Goal: Task Accomplishment & Management: Manage account settings

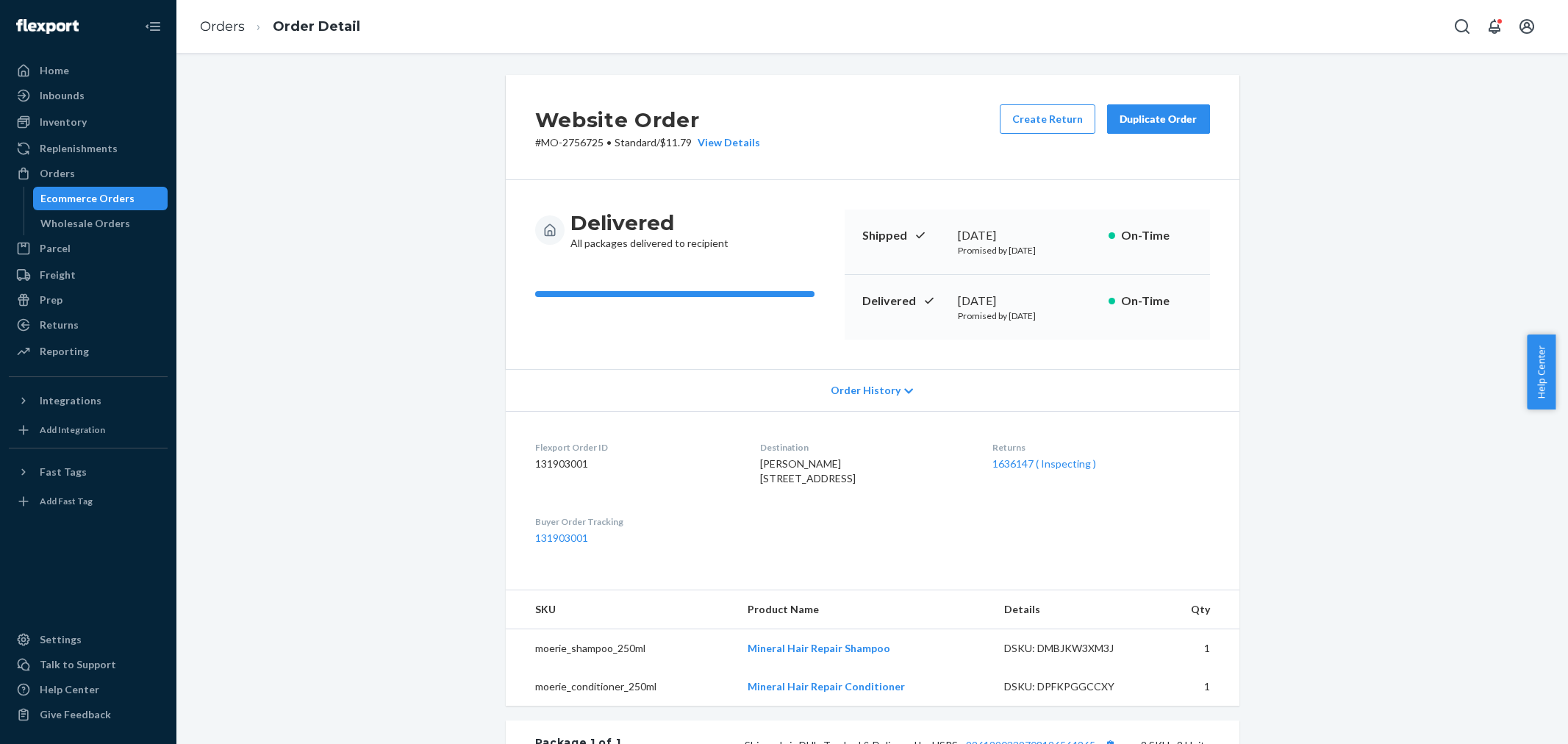
click at [57, 177] on div "Orders" at bounding box center [57, 173] width 35 height 14
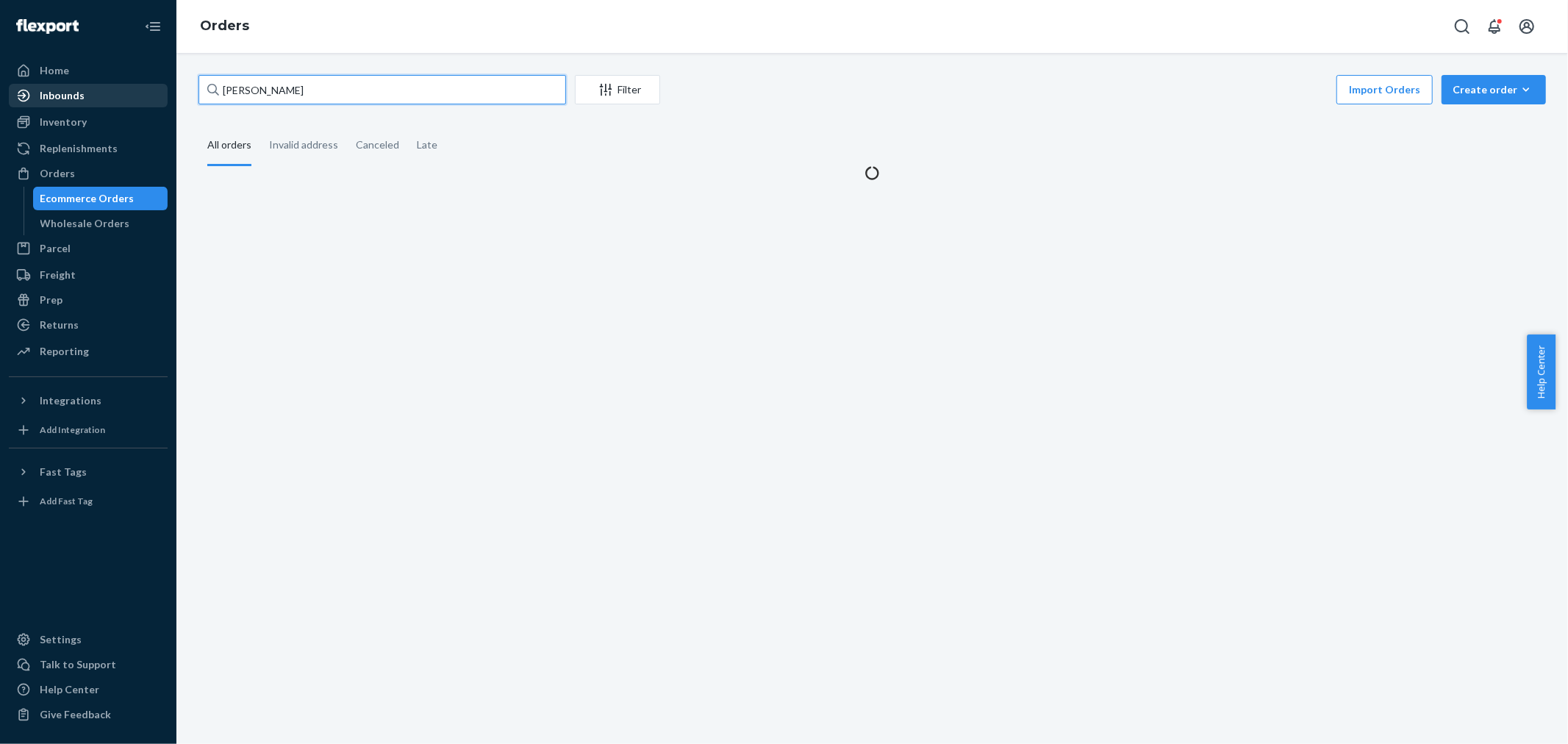
drag, startPoint x: 214, startPoint y: 94, endPoint x: 116, endPoint y: 96, distance: 98.0
click at [115, 96] on div "Home Inbounds Shipping Plans Problems Inventory Products Branded Packaging Repl…" at bounding box center [784, 372] width 1568 height 744
paste input "3122982"
click at [842, 110] on div "3122982 Filter Import Orders Create order Ecommerce order Removal order All ord…" at bounding box center [872, 127] width 1370 height 106
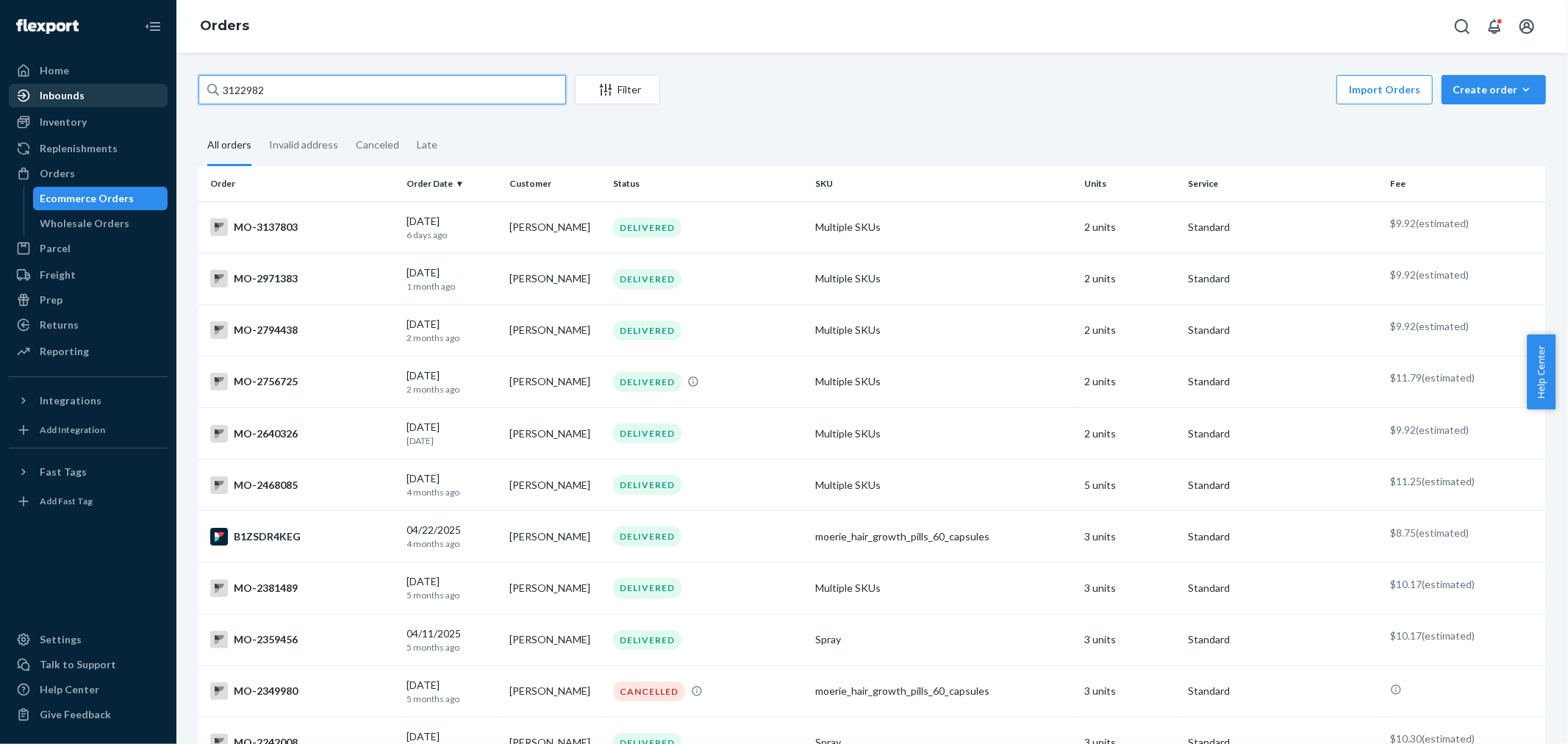
drag, startPoint x: 292, startPoint y: 78, endPoint x: 135, endPoint y: 105, distance: 159.3
click at [147, 106] on div "Home Inbounds Shipping Plans Problems Inventory Products Branded Packaging Repl…" at bounding box center [784, 372] width 1568 height 744
paste input "[PERSON_NAME]"
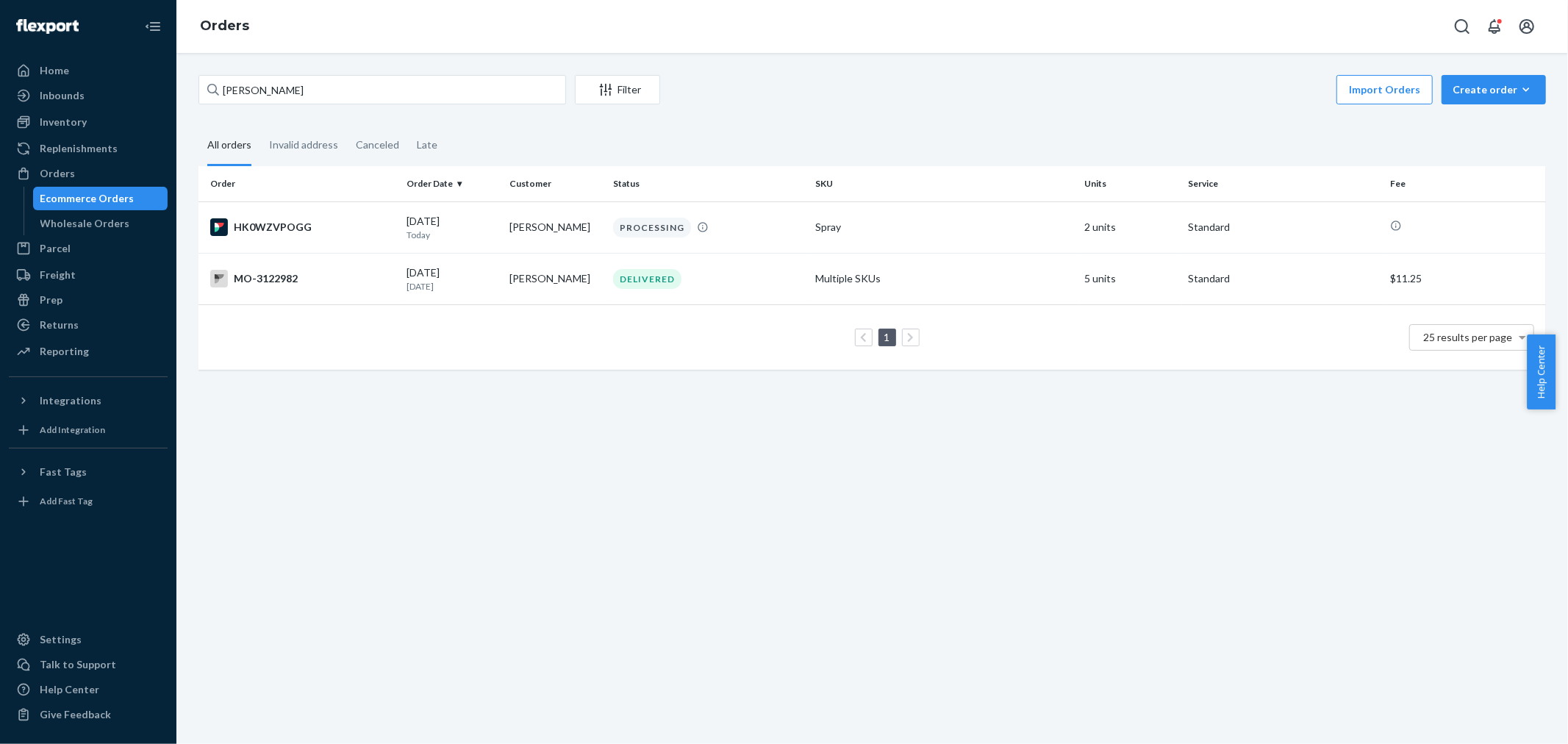
click at [799, 60] on div "[PERSON_NAME] Filter Import Orders Create order Ecommerce order Removal order A…" at bounding box center [872, 399] width 1392 height 691
drag, startPoint x: 317, startPoint y: 94, endPoint x: 145, endPoint y: 84, distance: 172.3
click at [131, 91] on div "Home Inbounds Shipping Plans Problems Inventory Products Branded Packaging Repl…" at bounding box center [784, 372] width 1568 height 744
paste input "[PERSON_NAME]"
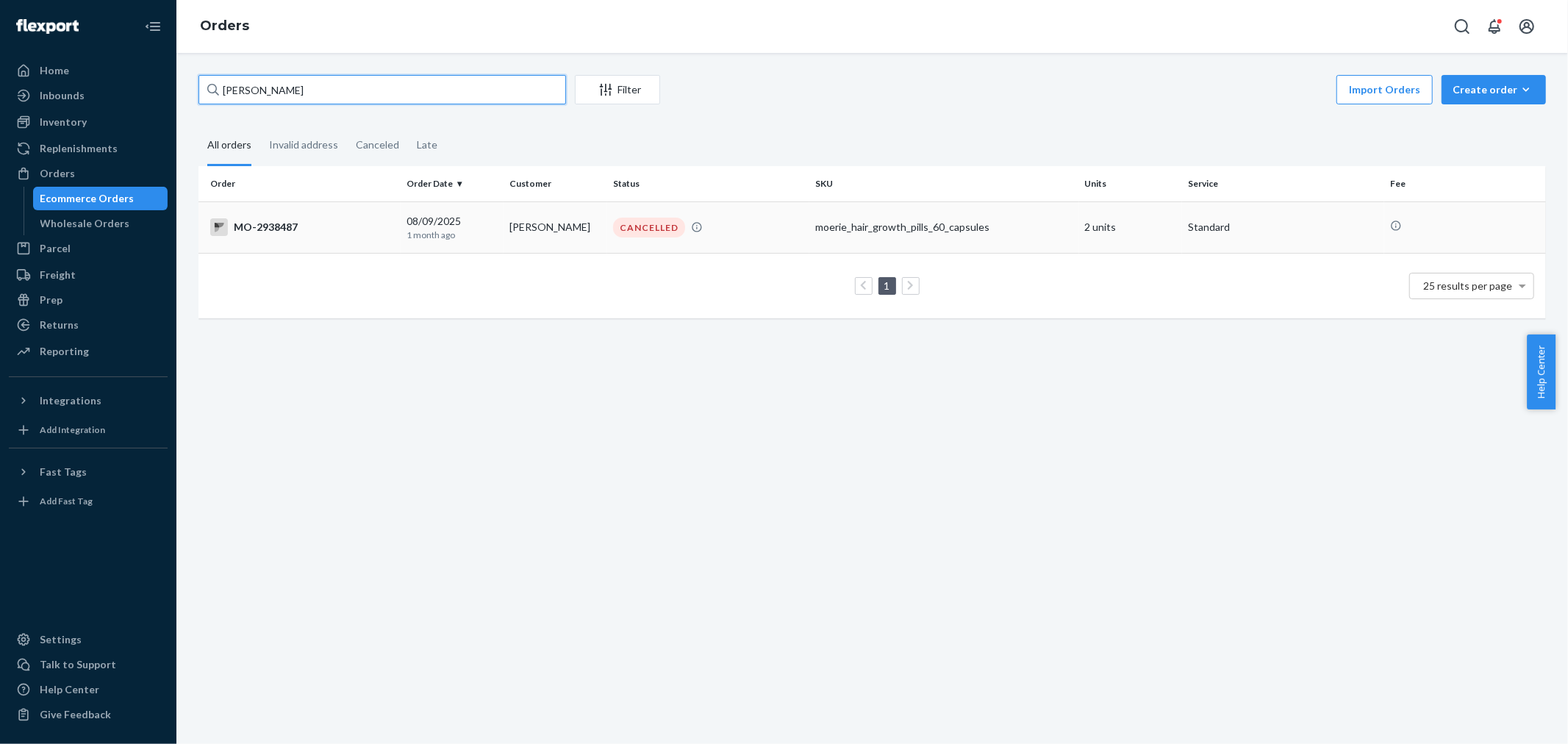
type input "[PERSON_NAME]"
click at [630, 229] on div "CANCELLED" at bounding box center [650, 227] width 72 height 20
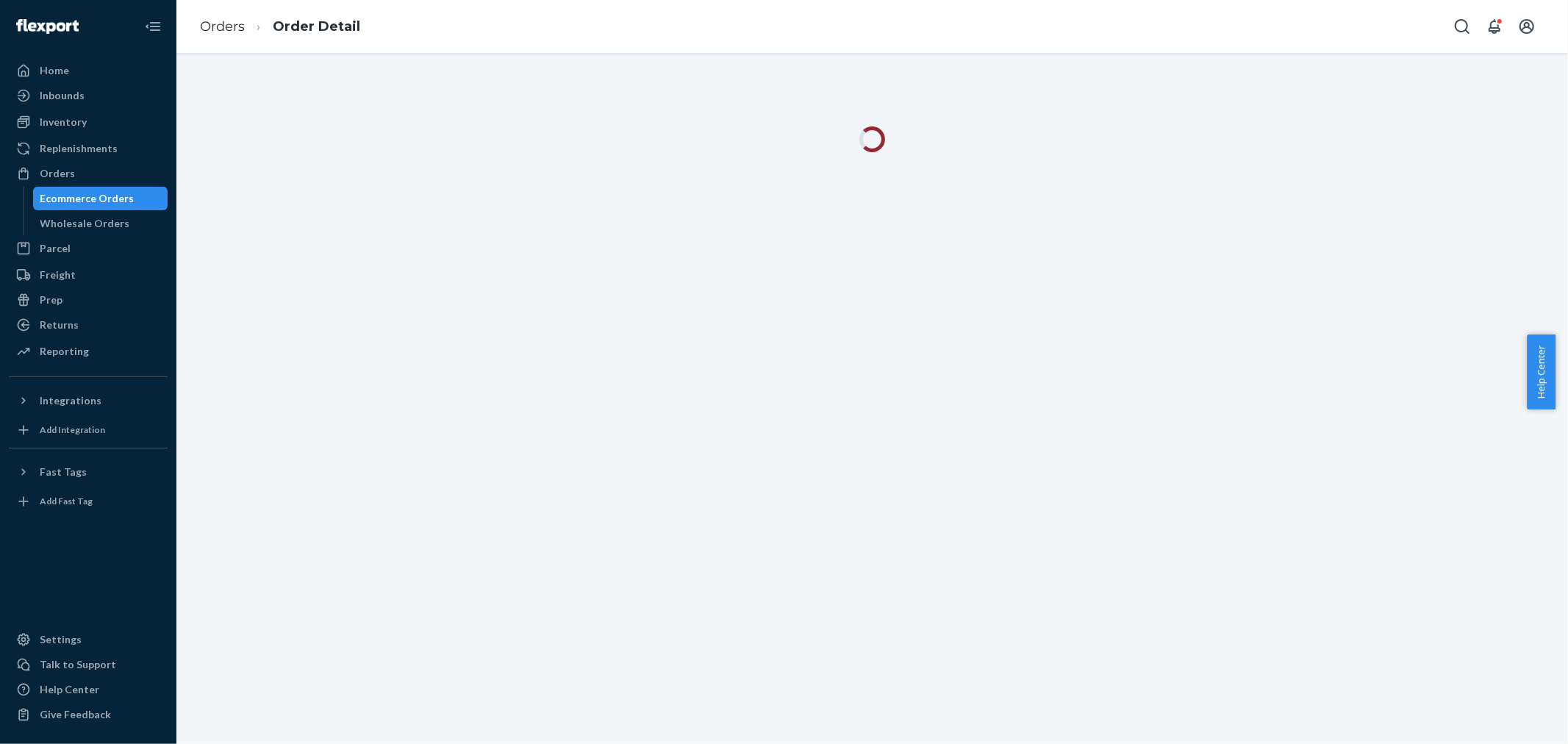
click at [849, 34] on div "Orders Order Detail" at bounding box center [872, 26] width 1392 height 53
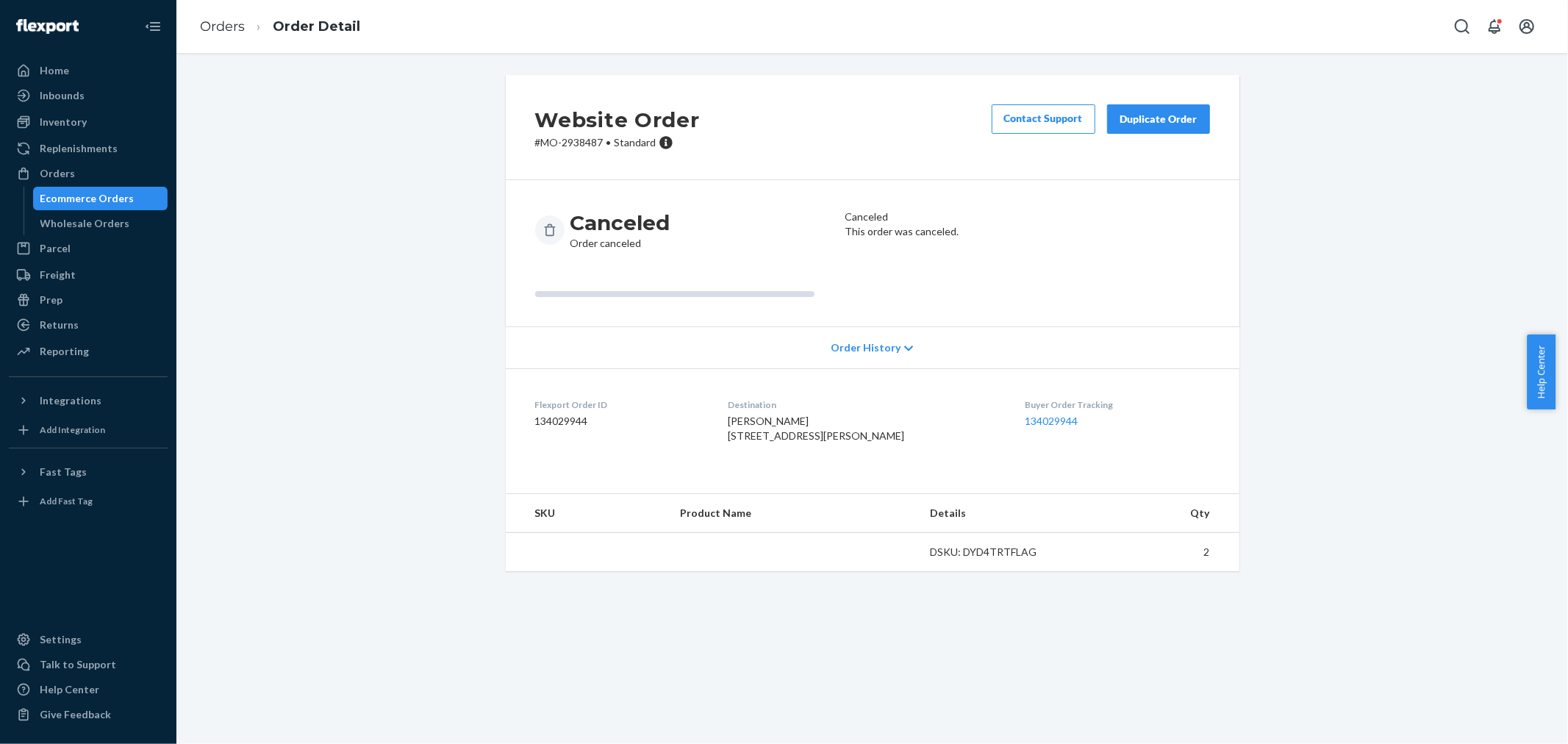
click at [402, 282] on div "Website Order # MO-2938487 • Standard Contact Support Duplicate Order Canceled …" at bounding box center [872, 332] width 1370 height 514
click at [437, 259] on div "Website Order # MO-2938487 • Standard Contact Support Duplicate Order Canceled …" at bounding box center [872, 332] width 1370 height 514
drag, startPoint x: 1322, startPoint y: 199, endPoint x: 1229, endPoint y: 204, distance: 93.1
click at [1322, 199] on div "Website Order # MO-2938487 • Standard Contact Support Duplicate Order Canceled …" at bounding box center [872, 332] width 1370 height 514
click at [355, 241] on div "Website Order # MO-2938487 • Standard Contact Support Duplicate Order Canceled …" at bounding box center [872, 332] width 1370 height 514
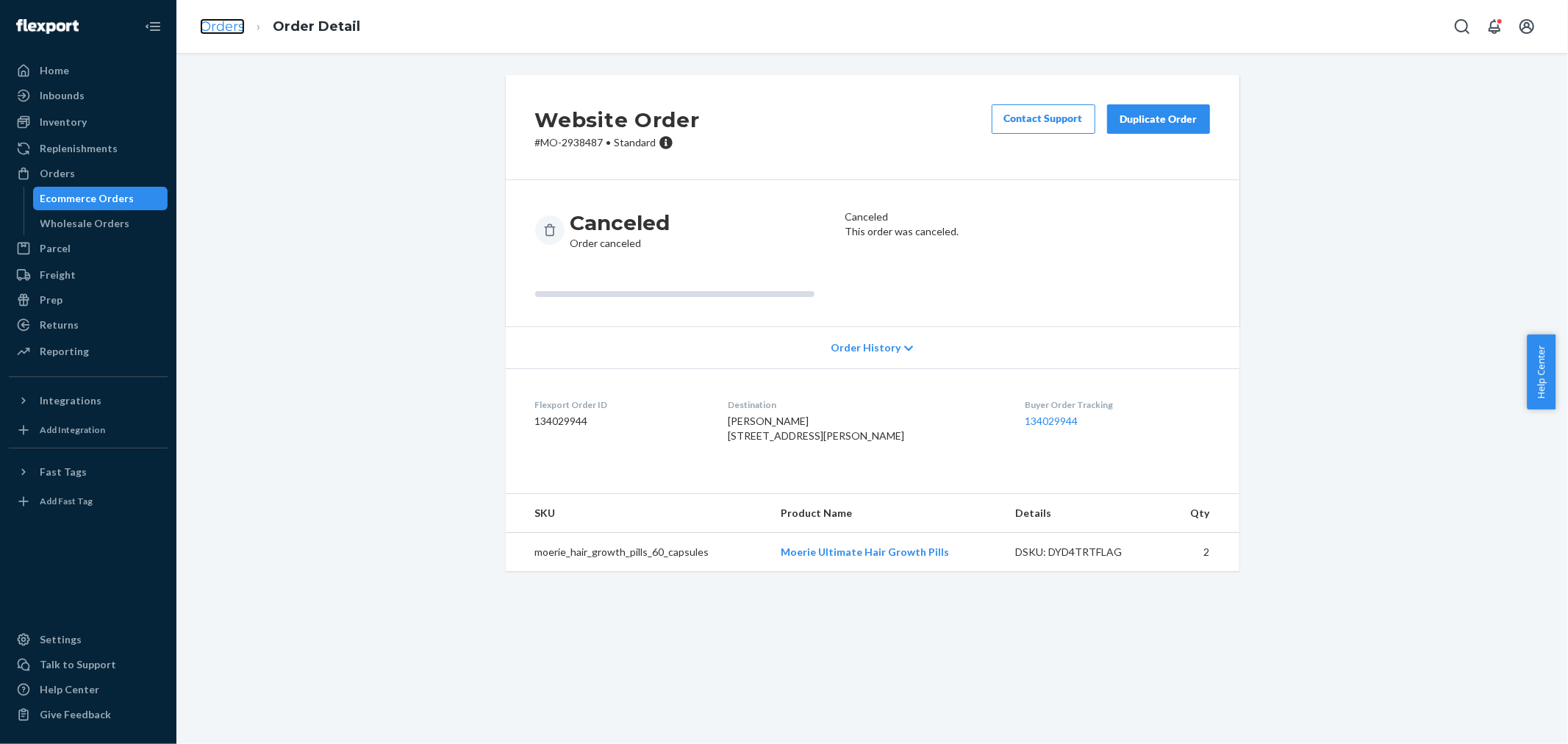
click at [215, 23] on link "Orders" at bounding box center [223, 26] width 45 height 16
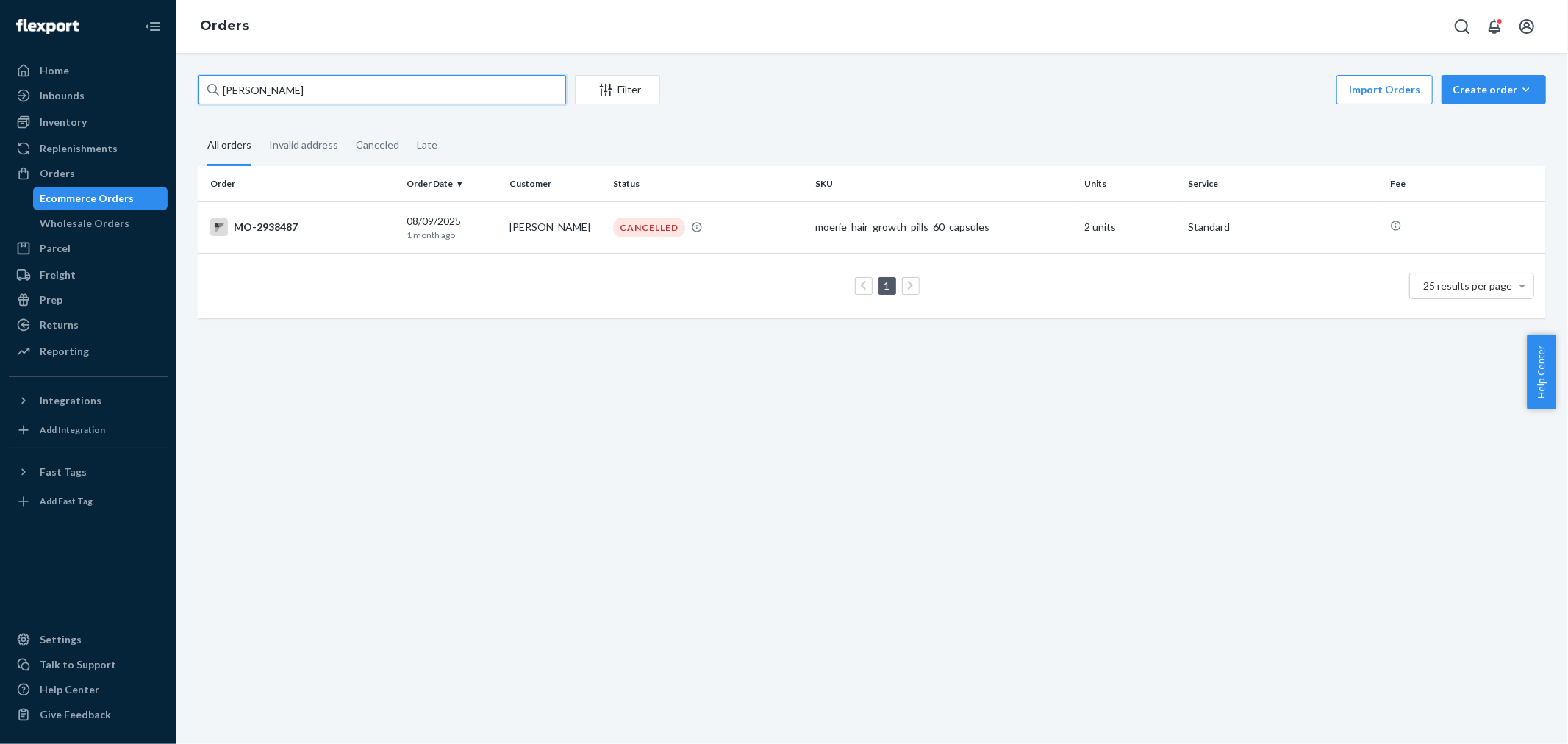
click at [171, 114] on div "Home Inbounds Shipping Plans Problems Inventory Products Branded Packaging Repl…" at bounding box center [784, 372] width 1568 height 744
paste input "[PERSON_NAME]"
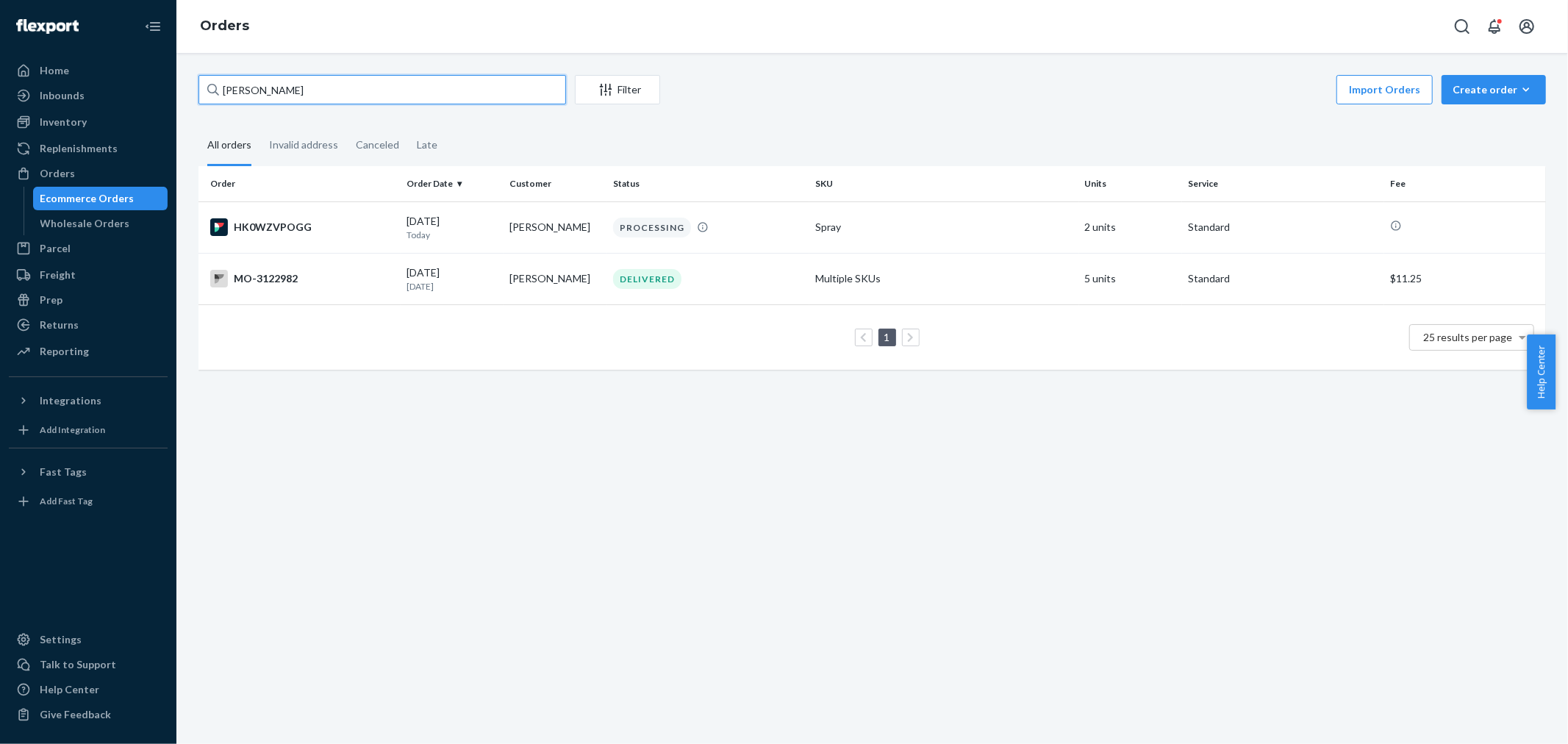
type input "[PERSON_NAME]"
drag, startPoint x: 938, startPoint y: 84, endPoint x: 995, endPoint y: 0, distance: 101.5
click at [946, 78] on div "Import Orders Create order Ecommerce order Removal order" at bounding box center [1108, 91] width 877 height 33
